Goal: Check status

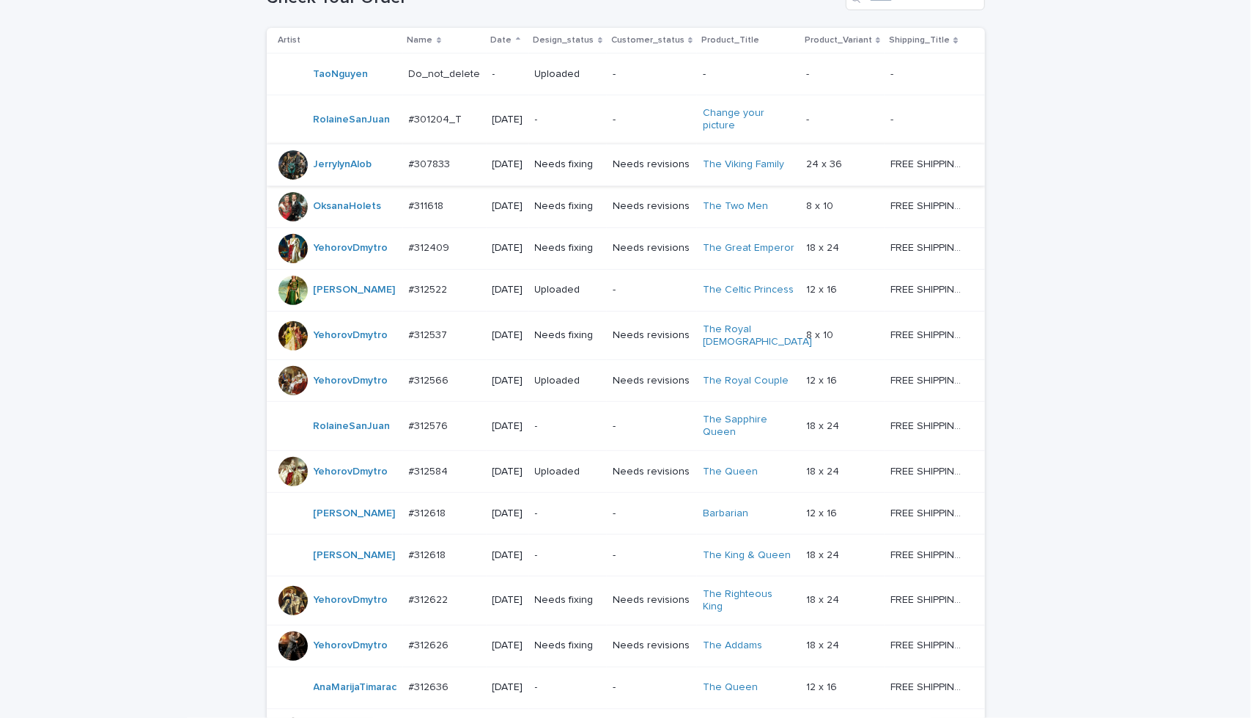
scroll to position [271, 0]
click at [660, 433] on p "-" at bounding box center [652, 427] width 78 height 12
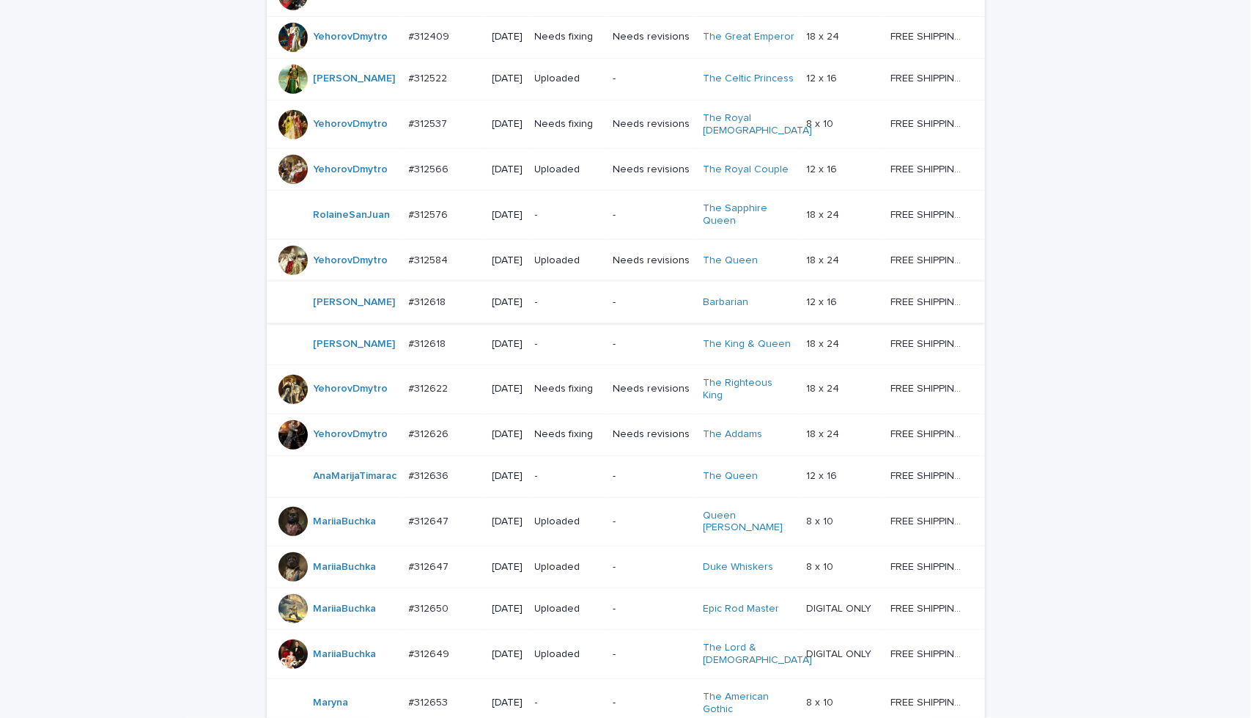
scroll to position [487, 0]
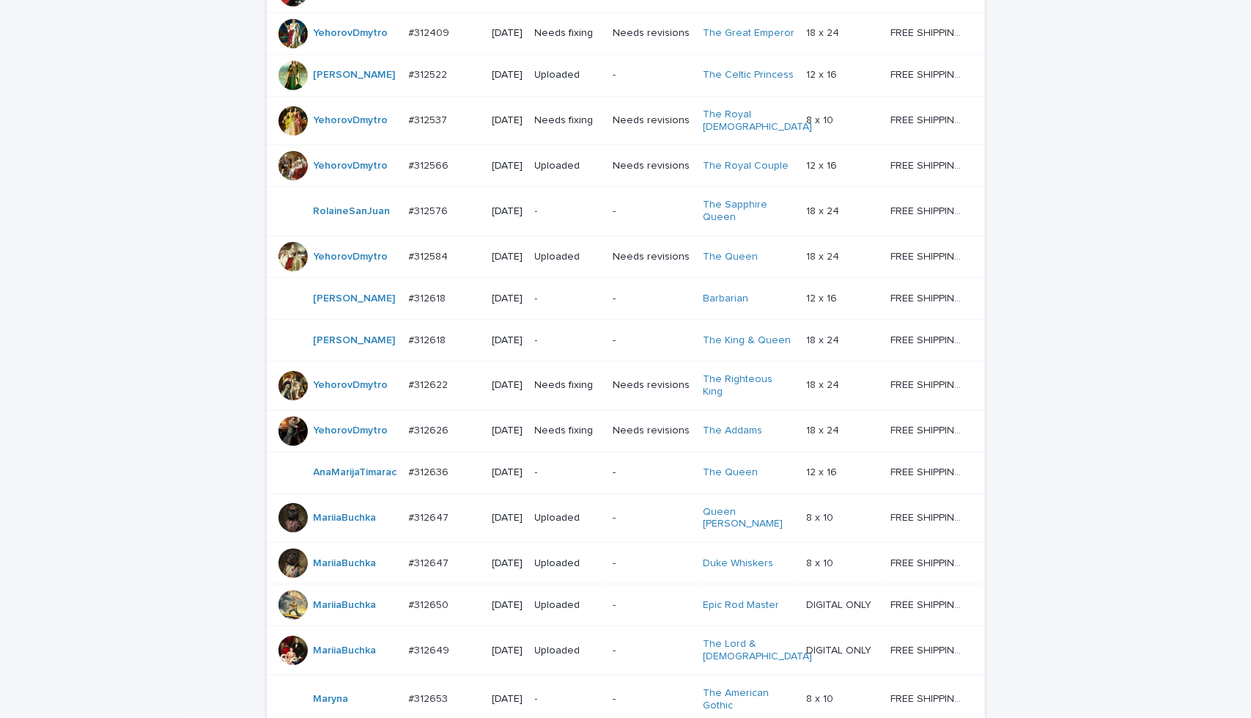
click at [677, 305] on p "-" at bounding box center [652, 298] width 78 height 12
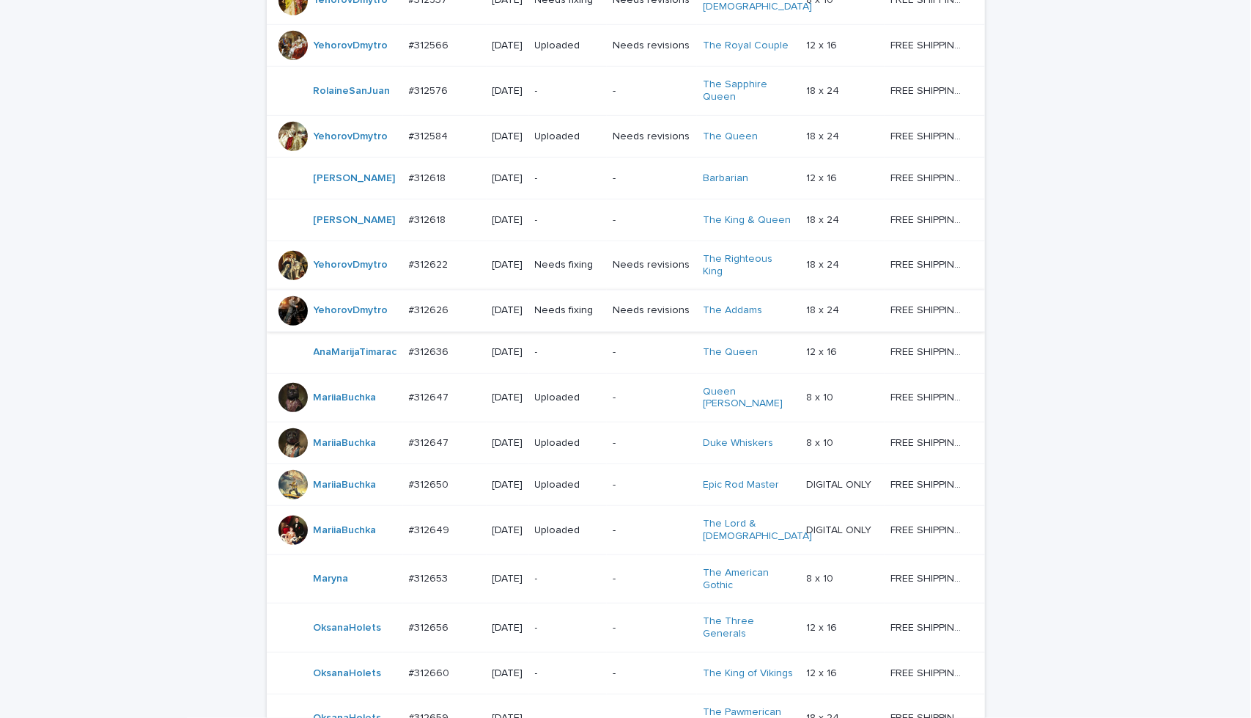
scroll to position [608, 0]
click at [649, 357] on p "-" at bounding box center [652, 350] width 78 height 12
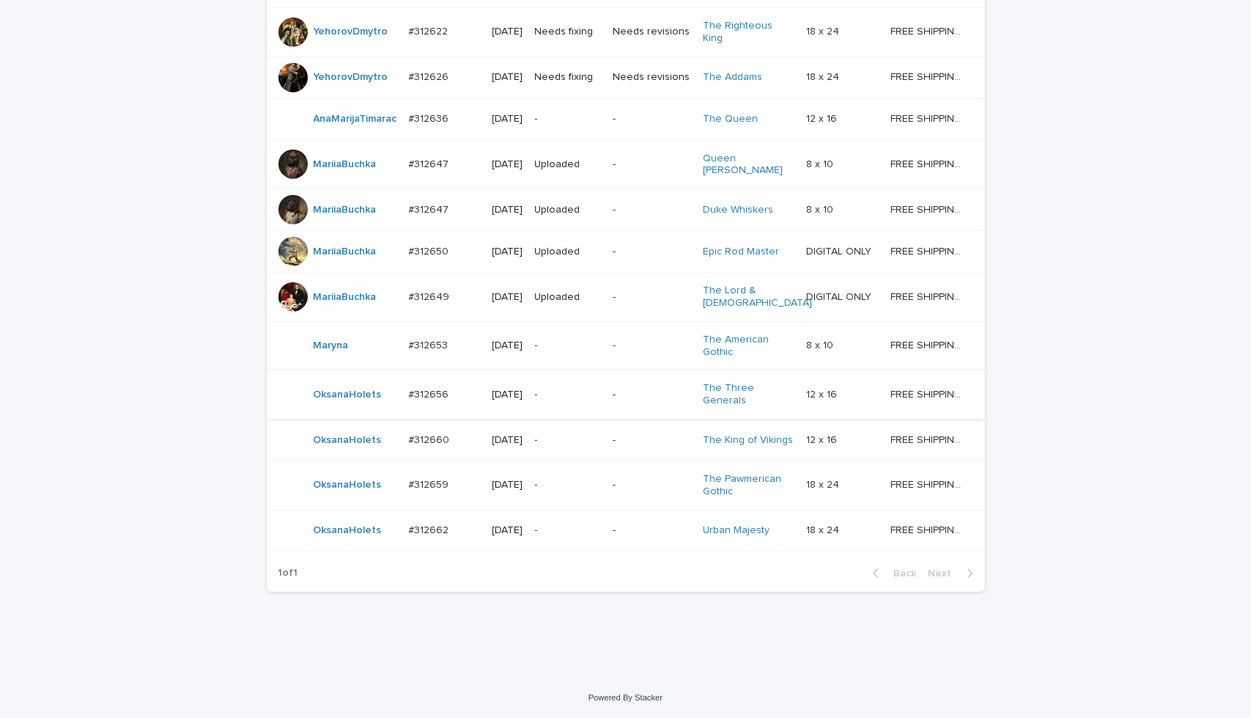
scroll to position [853, 0]
click at [668, 370] on td "-" at bounding box center [652, 345] width 90 height 49
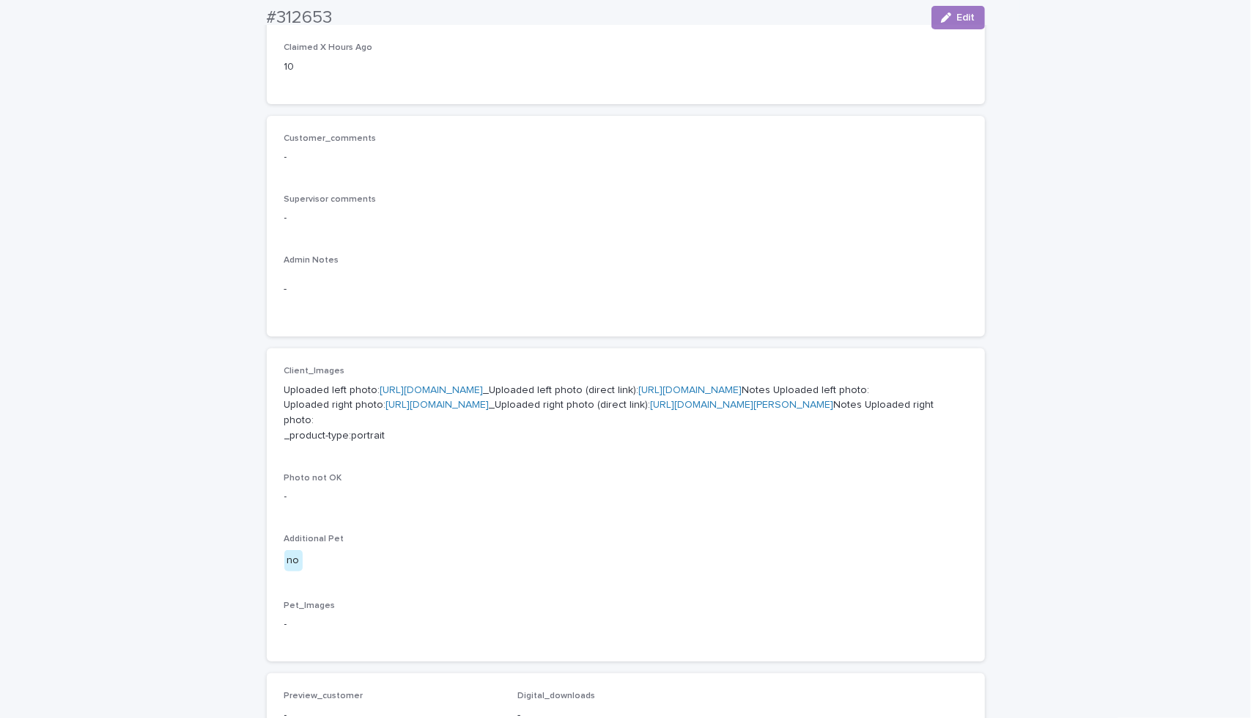
scroll to position [342, 0]
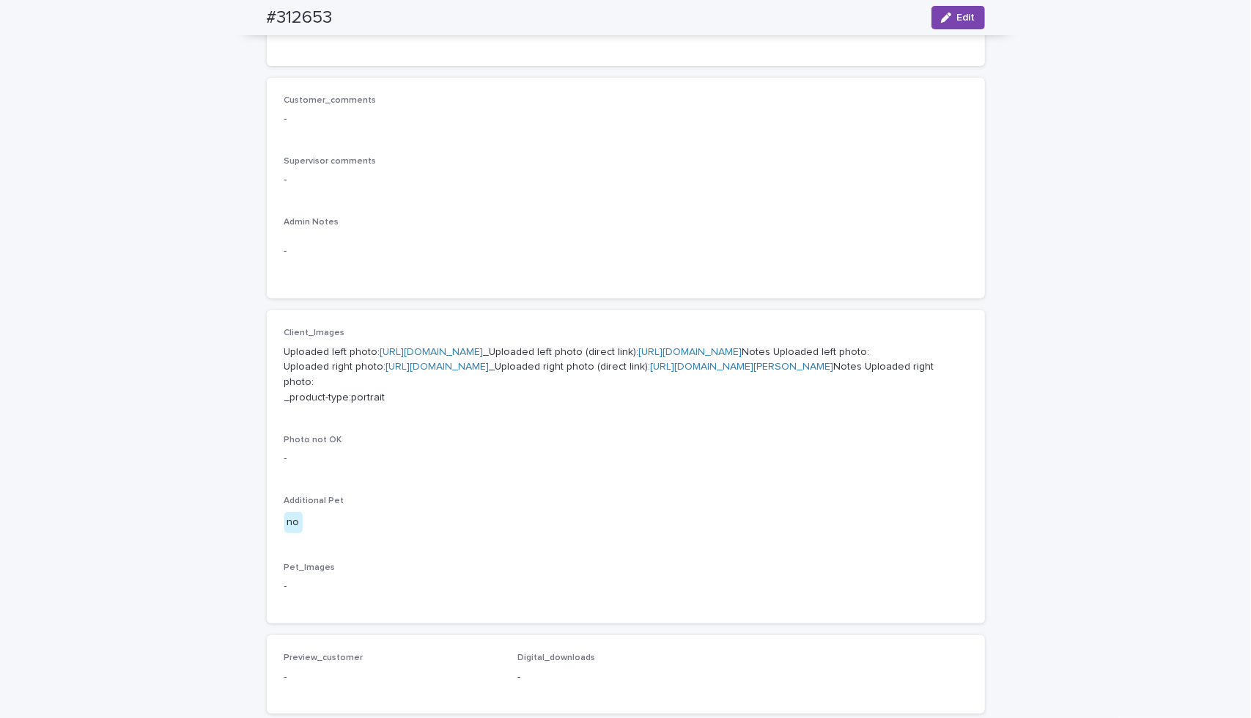
click at [484, 350] on link "[URL][DOMAIN_NAME]" at bounding box center [431, 352] width 103 height 10
click at [435, 372] on link "[URL][DOMAIN_NAME]" at bounding box center [437, 366] width 103 height 10
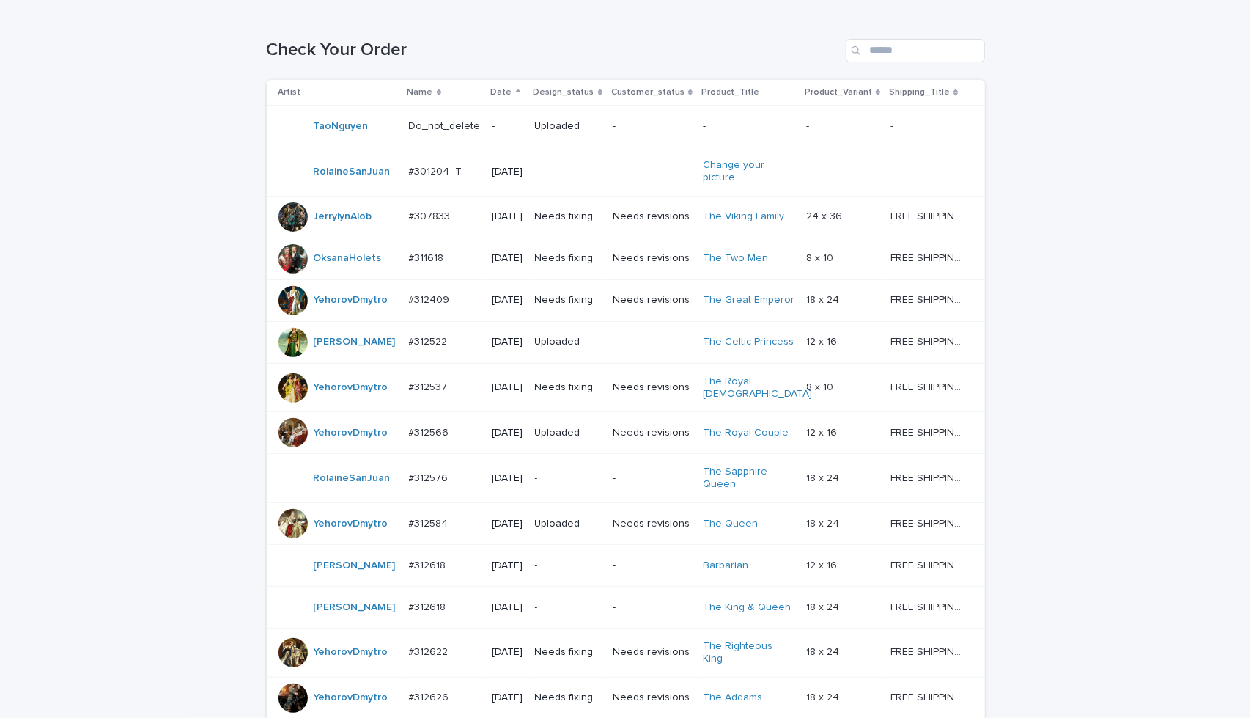
scroll to position [174, 0]
